Goal: Task Accomplishment & Management: Complete application form

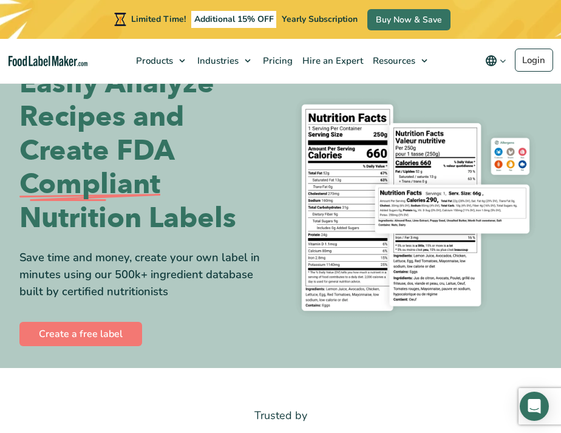
scroll to position [36, 0]
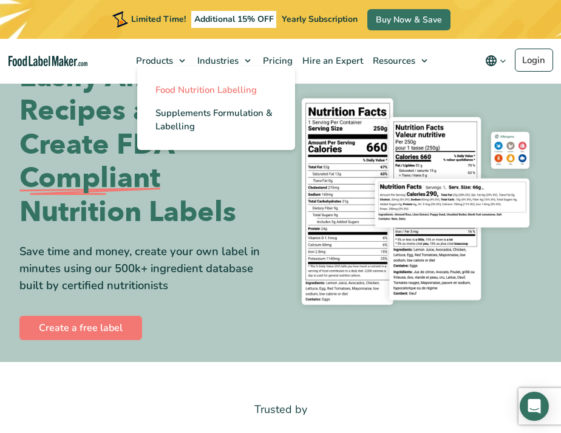
click at [171, 86] on span "Food Nutrition Labelling" at bounding box center [206, 90] width 101 height 12
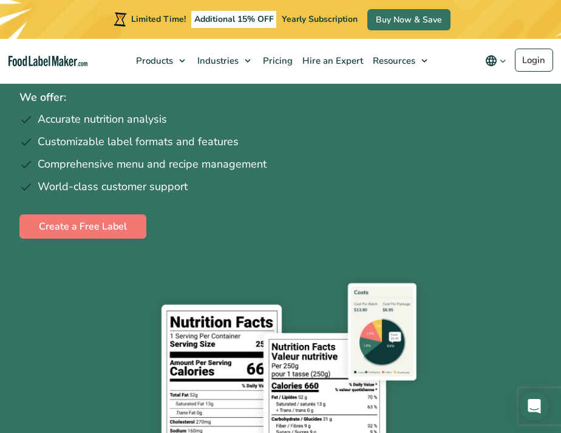
scroll to position [140, 0]
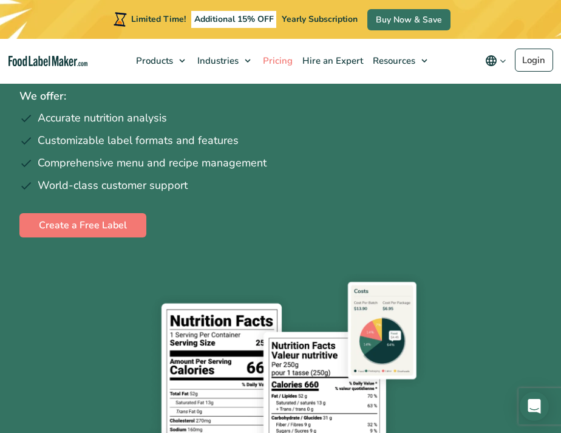
click at [287, 61] on span "Pricing" at bounding box center [276, 61] width 35 height 12
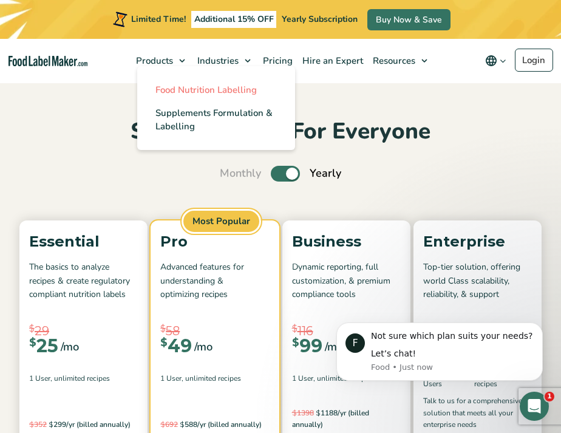
click at [180, 87] on span "Food Nutrition Labelling" at bounding box center [206, 90] width 101 height 12
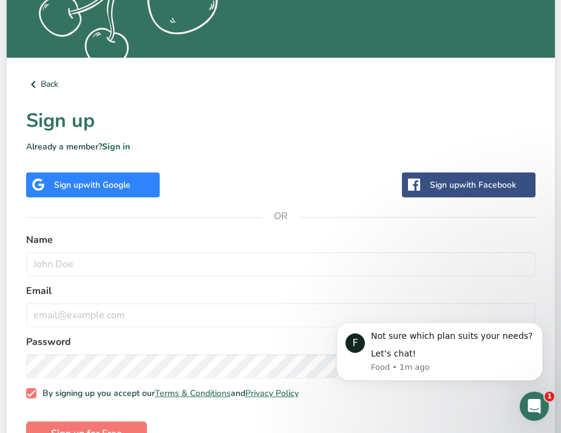
scroll to position [318, 0]
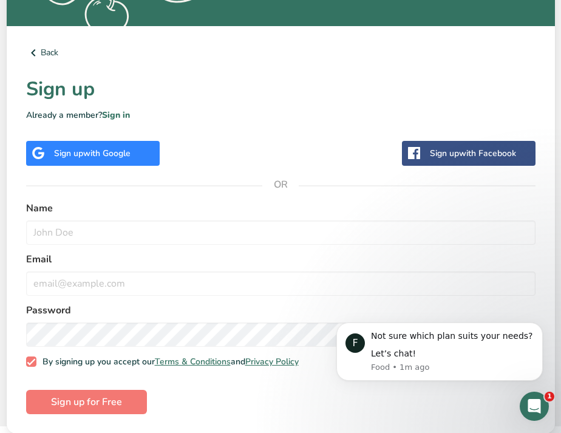
click at [137, 147] on div "Sign up with Google" at bounding box center [93, 153] width 134 height 25
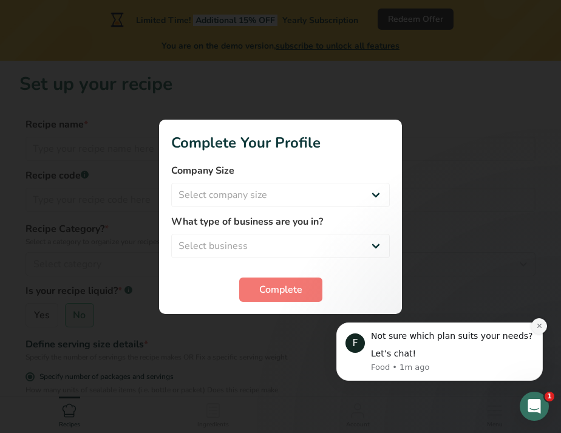
click at [542, 321] on button "Dismiss notification" at bounding box center [540, 326] width 16 height 16
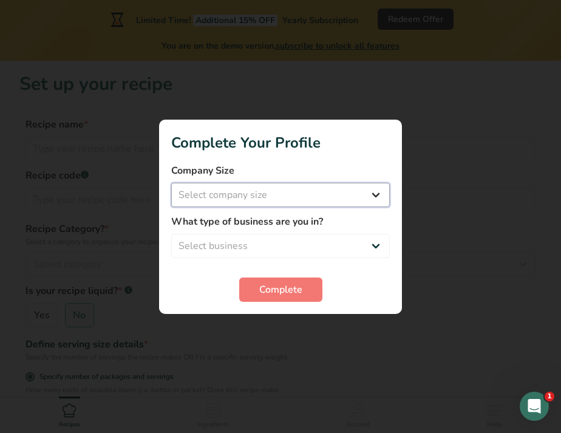
click at [374, 198] on select "Select company size Fewer than 10 Employees 10 to 50 Employees 51 to 500 Employ…" at bounding box center [280, 195] width 219 height 24
select select "2"
click at [171, 183] on select "Select company size Fewer than 10 Employees 10 to 50 Employees 51 to 500 Employ…" at bounding box center [280, 195] width 219 height 24
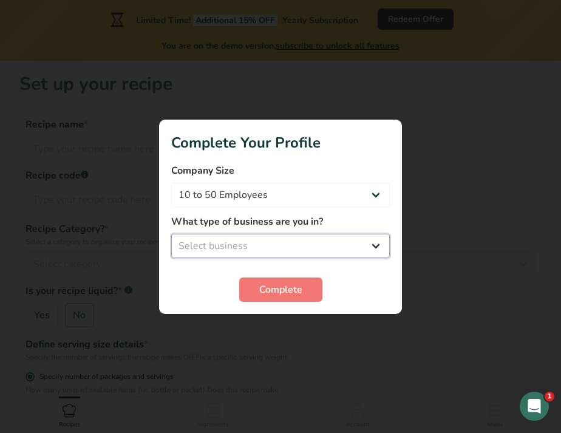
click at [376, 245] on select "Select business Packaged Food Manufacturer Restaurant & Cafe Bakery Meal Plans …" at bounding box center [280, 246] width 219 height 24
select select "2"
click at [171, 234] on select "Select business Packaged Food Manufacturer Restaurant & Cafe Bakery Meal Plans …" at bounding box center [280, 246] width 219 height 24
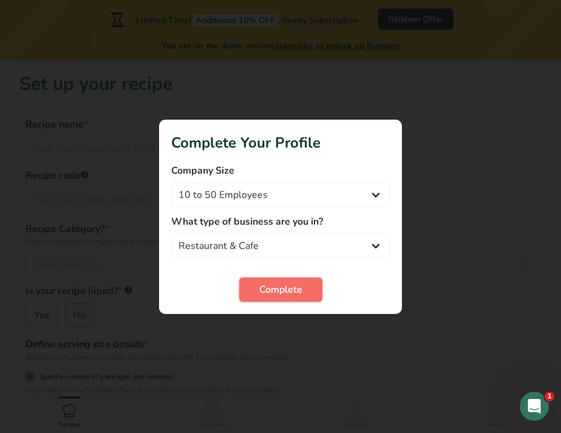
click at [297, 292] on span "Complete" at bounding box center [280, 290] width 43 height 15
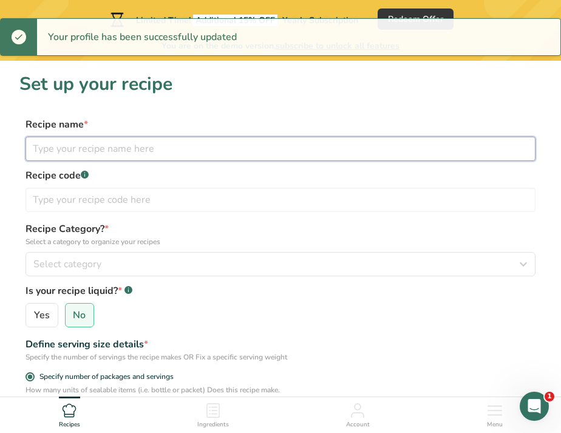
click at [161, 149] on input "text" at bounding box center [281, 149] width 510 height 24
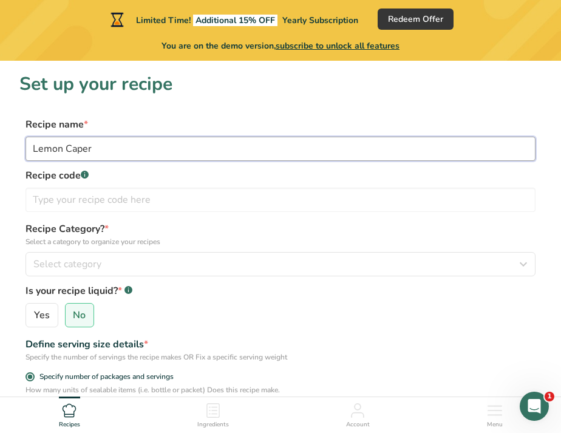
click at [174, 149] on input "Lemon Caper" at bounding box center [281, 149] width 510 height 24
type input "Lemon Caper Sauce"
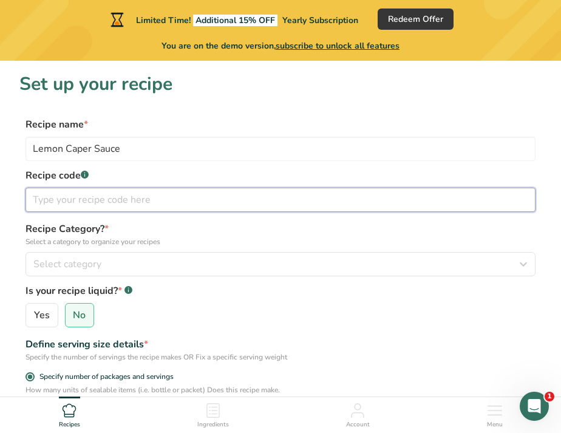
click at [142, 199] on input "text" at bounding box center [281, 200] width 510 height 24
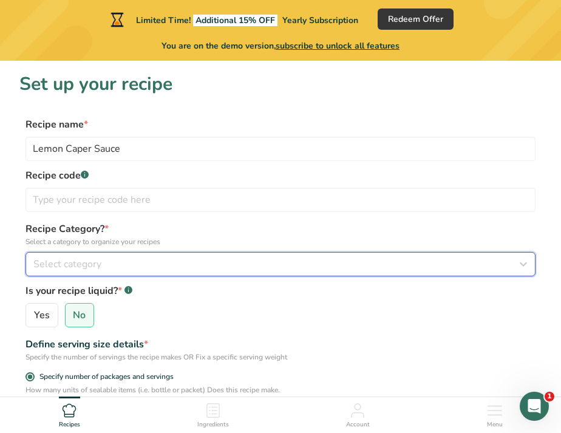
click at [147, 257] on div "Select category" at bounding box center [276, 264] width 487 height 15
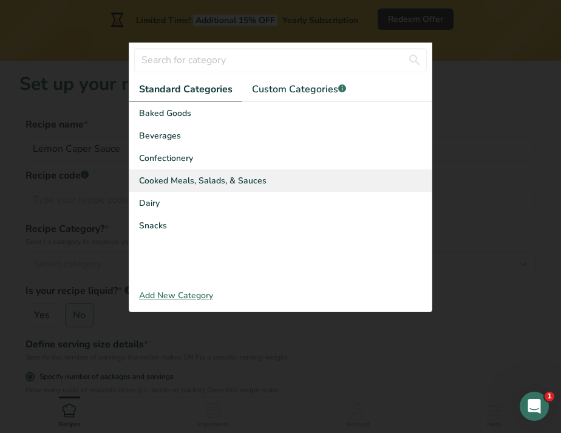
click at [175, 179] on span "Cooked Meals, Salads, & Sauces" at bounding box center [203, 180] width 128 height 13
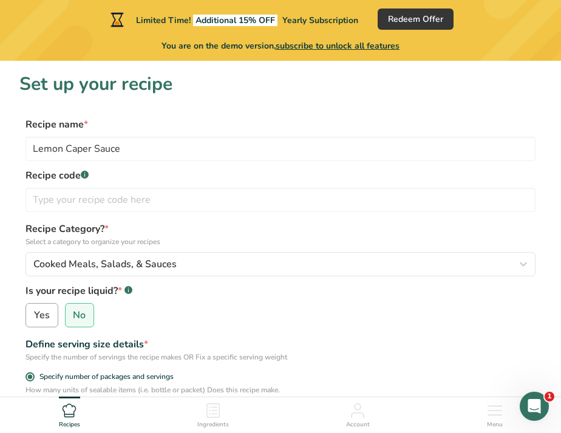
click at [49, 315] on label "Yes" at bounding box center [42, 315] width 33 height 24
click at [34, 315] on input "Yes" at bounding box center [30, 316] width 8 height 8
radio input "true"
radio input "false"
select select "22"
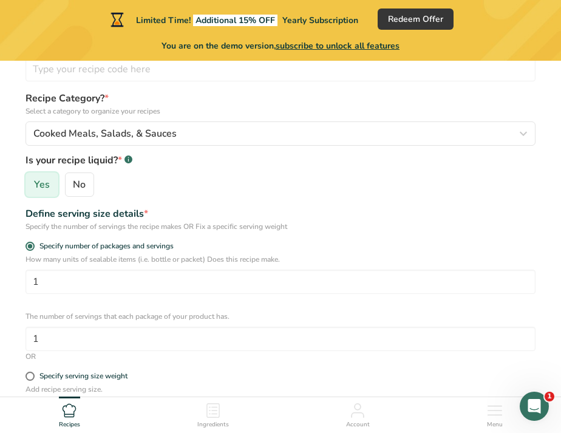
scroll to position [135, 0]
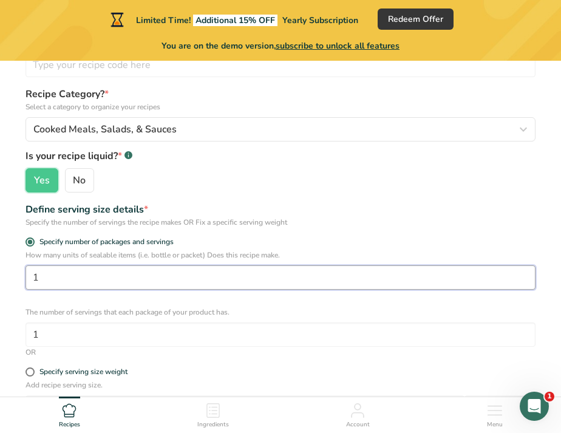
click at [58, 287] on input "1" at bounding box center [281, 278] width 510 height 24
type input "12"
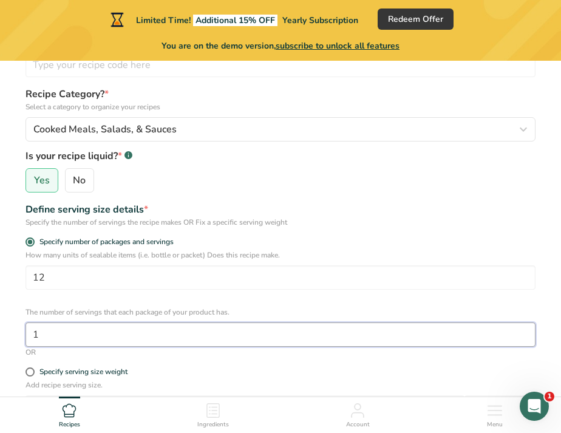
click at [63, 339] on input "1" at bounding box center [281, 335] width 510 height 24
